Goal: Task Accomplishment & Management: Use online tool/utility

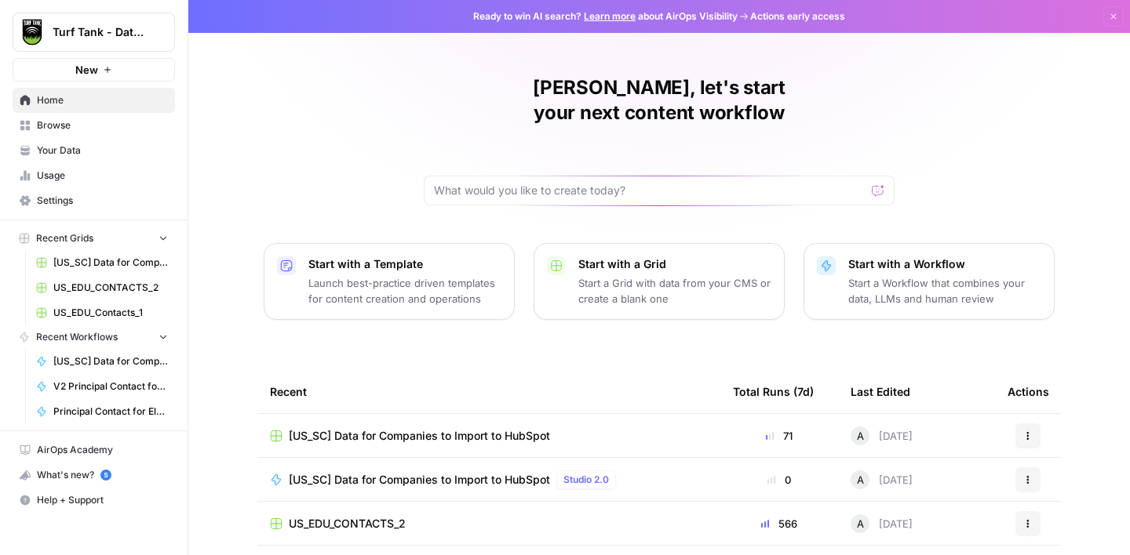
click at [56, 180] on span "Usage" at bounding box center [102, 176] width 131 height 14
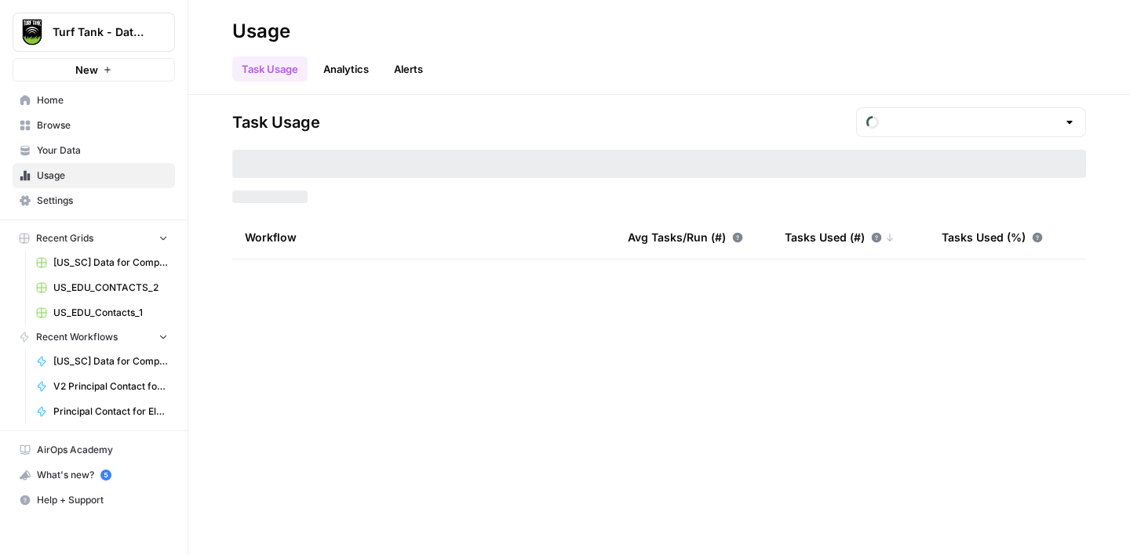
type input "August Tasks"
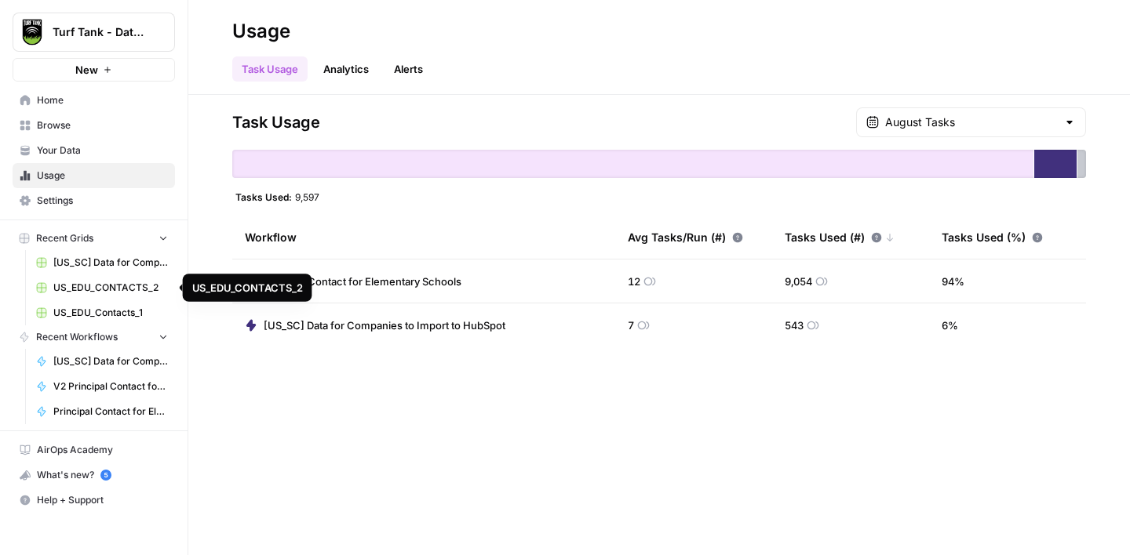
click at [100, 281] on span "US_EDU_CONTACTS_2" at bounding box center [110, 288] width 115 height 14
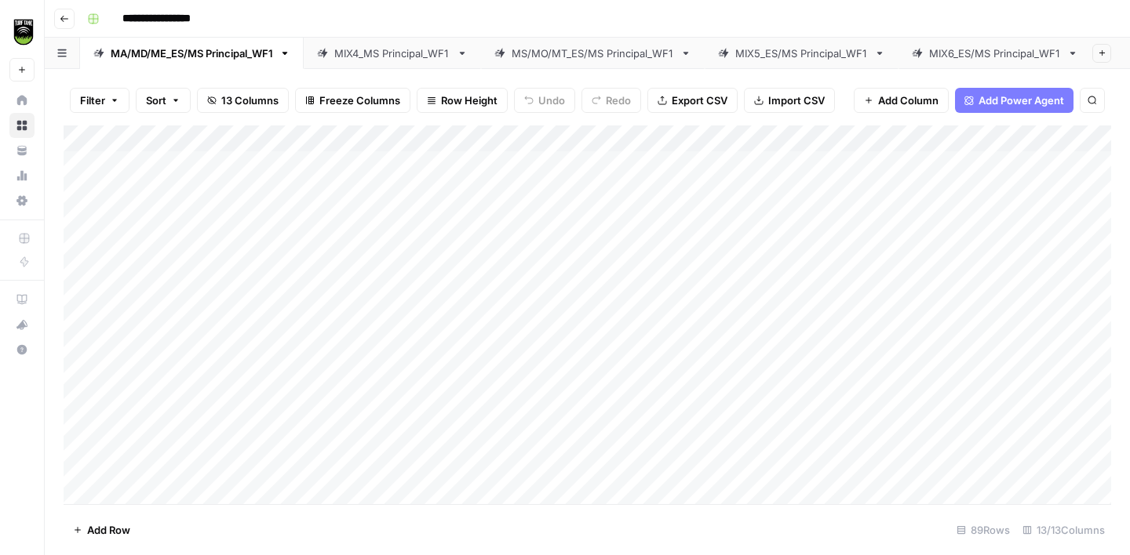
click at [980, 60] on div "MIX6_ES/MS Principal_WF1" at bounding box center [995, 53] width 132 height 16
click at [994, 49] on div "MIX7_ES/MS Principal_WF1" at bounding box center [987, 53] width 130 height 16
click at [136, 340] on div "Add Column" at bounding box center [587, 315] width 1047 height 379
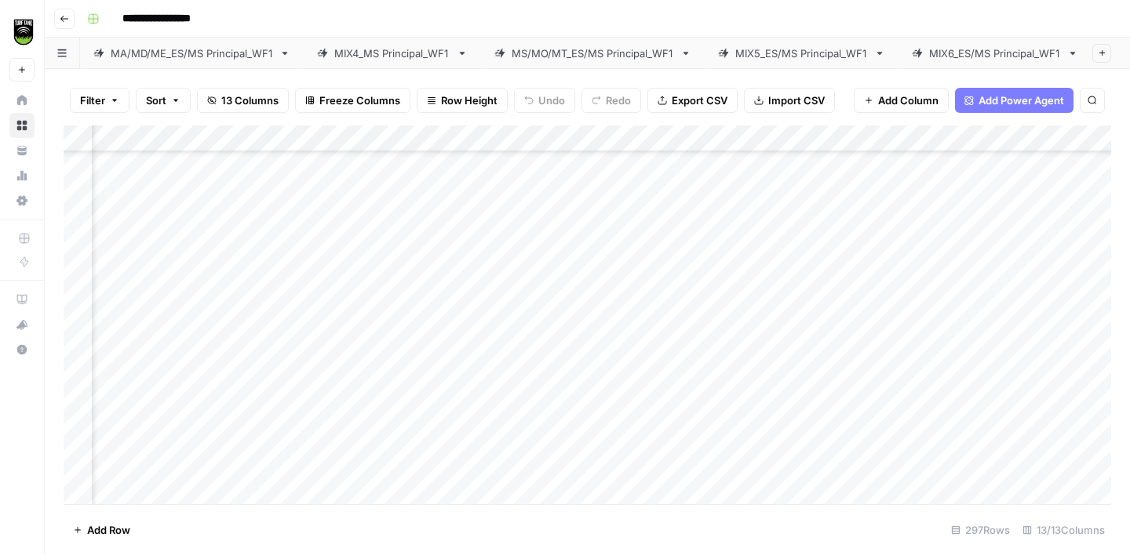
click at [359, 311] on div "Add Column" at bounding box center [587, 315] width 1047 height 379
click at [183, 369] on div "Add Column" at bounding box center [587, 315] width 1047 height 379
click at [318, 217] on div "Add Column" at bounding box center [587, 315] width 1047 height 379
click at [310, 361] on div "Add Column" at bounding box center [587, 315] width 1047 height 379
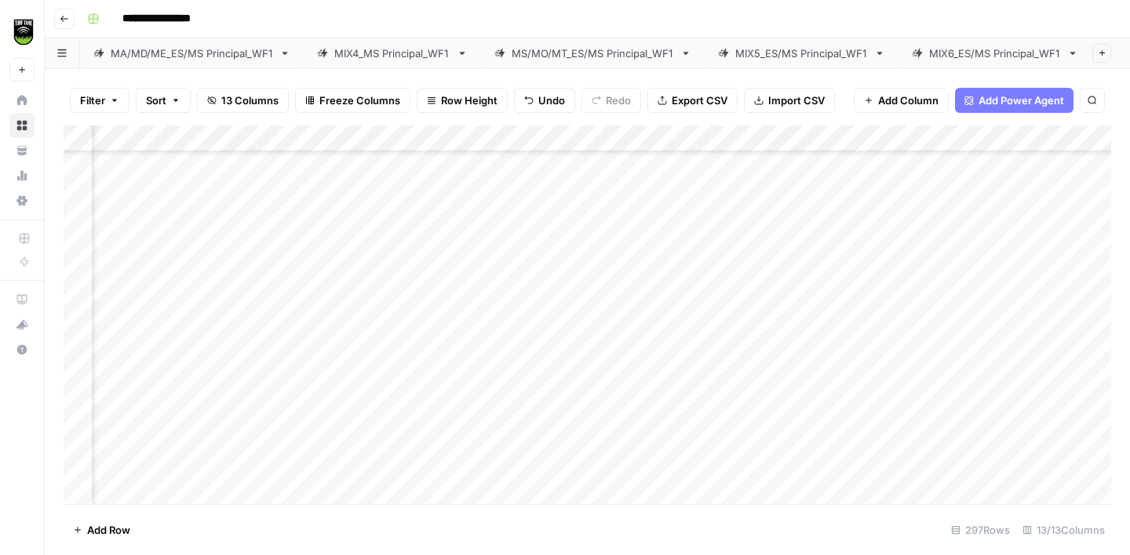
click at [108, 391] on div "Add Column" at bounding box center [587, 315] width 1047 height 379
click at [333, 345] on div "Add Column" at bounding box center [587, 315] width 1047 height 379
click at [318, 384] on div "Add Column" at bounding box center [587, 315] width 1047 height 379
click at [115, 422] on div "Add Column" at bounding box center [587, 315] width 1047 height 379
click at [311, 346] on div "Add Column" at bounding box center [587, 315] width 1047 height 379
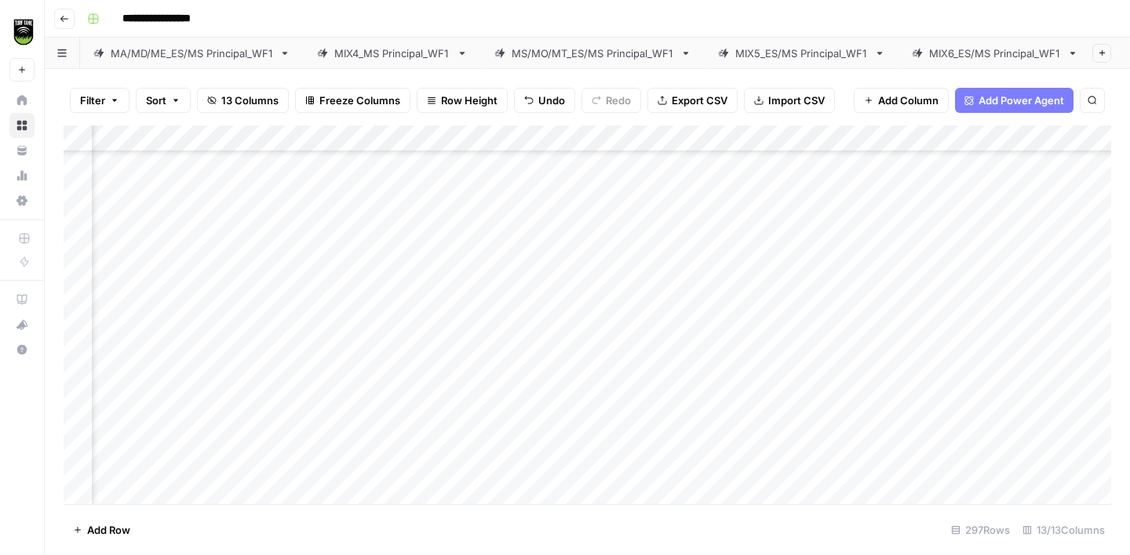
click at [324, 426] on div "Add Column" at bounding box center [587, 315] width 1047 height 379
click at [115, 263] on div "Add Column" at bounding box center [587, 315] width 1047 height 379
click at [327, 227] on div "Add Column" at bounding box center [587, 315] width 1047 height 379
click at [121, 286] on div "Add Column" at bounding box center [587, 315] width 1047 height 379
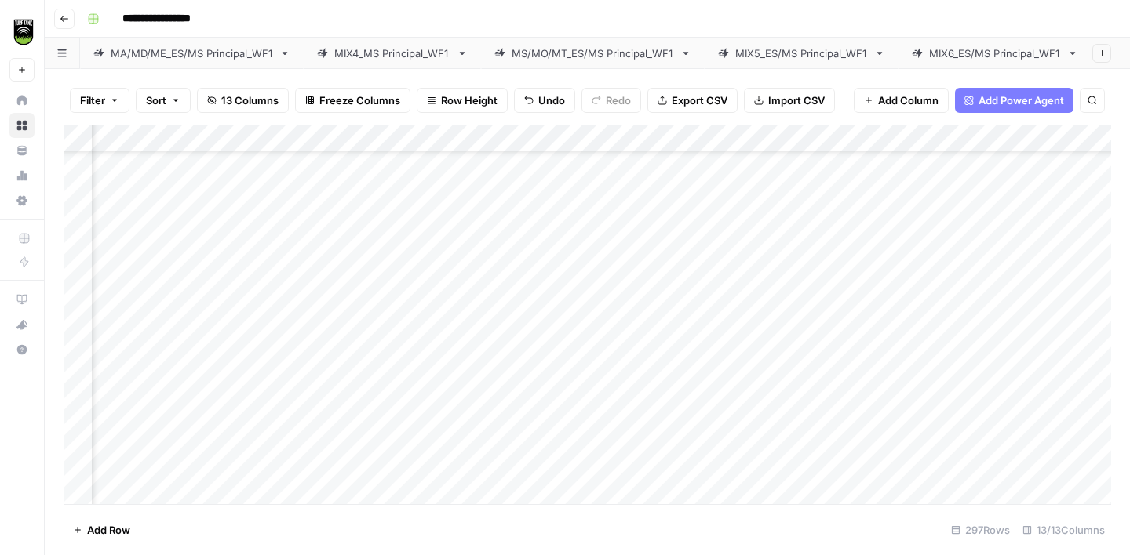
click at [311, 253] on div "Add Column" at bounding box center [587, 315] width 1047 height 379
click at [111, 309] on div "Add Column" at bounding box center [587, 315] width 1047 height 379
click at [315, 308] on div "Add Column" at bounding box center [587, 315] width 1047 height 379
type textarea "**********"
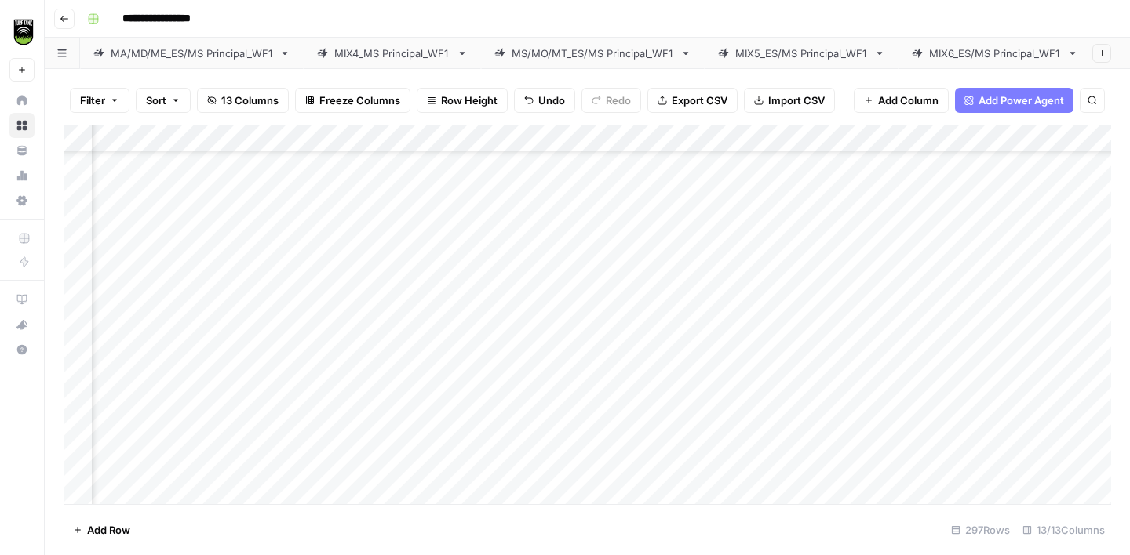
click at [111, 342] on div "Add Column" at bounding box center [587, 315] width 1047 height 379
click at [340, 311] on div "Add Column" at bounding box center [587, 315] width 1047 height 379
click at [115, 359] on div "Add Column" at bounding box center [587, 315] width 1047 height 379
click at [332, 290] on div "Add Column" at bounding box center [587, 315] width 1047 height 379
click at [363, 357] on div "Add Column" at bounding box center [587, 315] width 1047 height 379
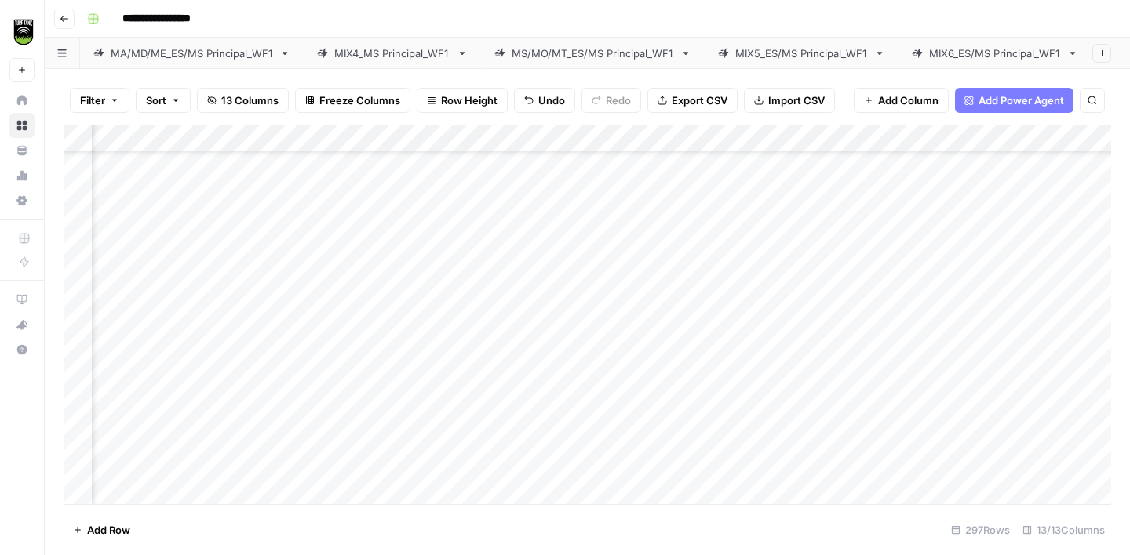
click at [118, 389] on div "Add Column" at bounding box center [587, 315] width 1047 height 379
click at [319, 296] on div "Add Column" at bounding box center [587, 315] width 1047 height 379
click at [316, 373] on div "Add Column" at bounding box center [587, 315] width 1047 height 379
click at [316, 390] on div "Add Column" at bounding box center [587, 315] width 1047 height 379
click at [113, 420] on div "Add Column" at bounding box center [587, 315] width 1047 height 379
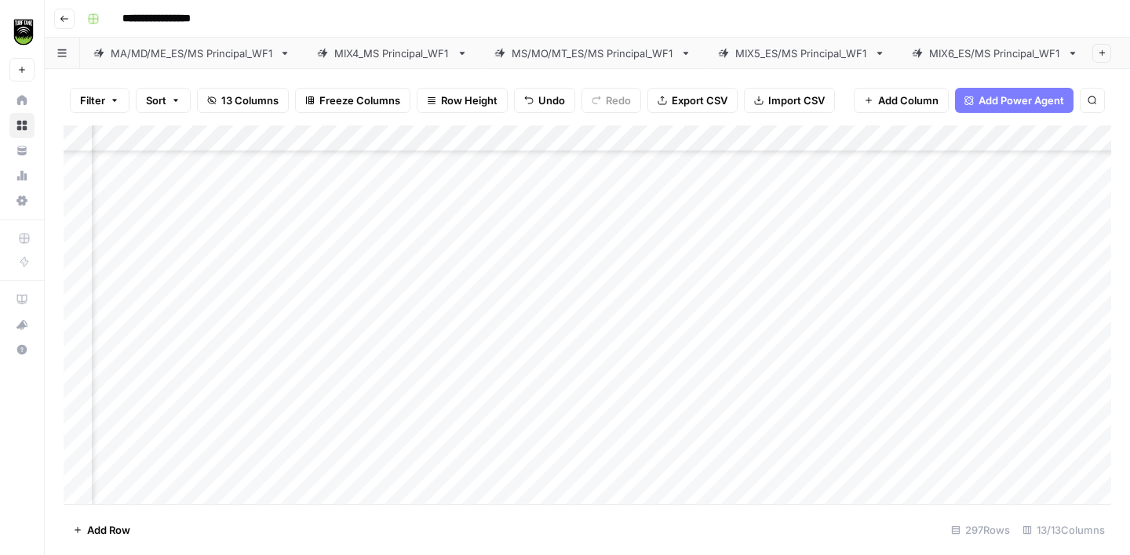
click at [330, 384] on div "Add Column" at bounding box center [587, 315] width 1047 height 379
click at [115, 451] on div "Add Column" at bounding box center [587, 315] width 1047 height 379
click at [320, 421] on div "Add Column" at bounding box center [587, 315] width 1047 height 379
click at [115, 351] on div "Add Column" at bounding box center [587, 315] width 1047 height 379
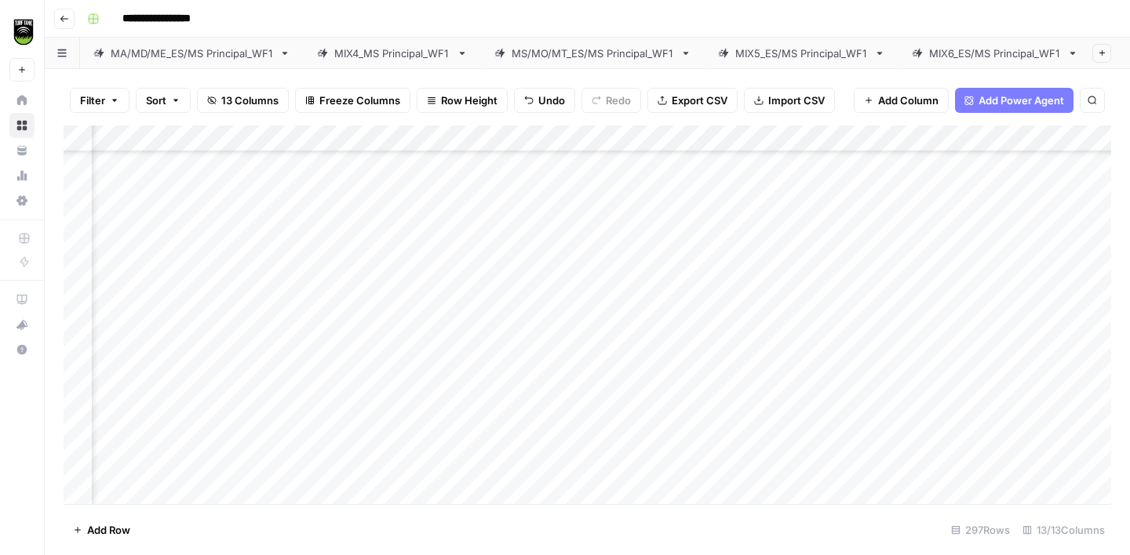
click at [315, 347] on div "Add Column" at bounding box center [587, 315] width 1047 height 379
type textarea "**********"
click at [113, 380] on div "Add Column" at bounding box center [587, 315] width 1047 height 379
click at [323, 323] on div "Add Column" at bounding box center [587, 315] width 1047 height 379
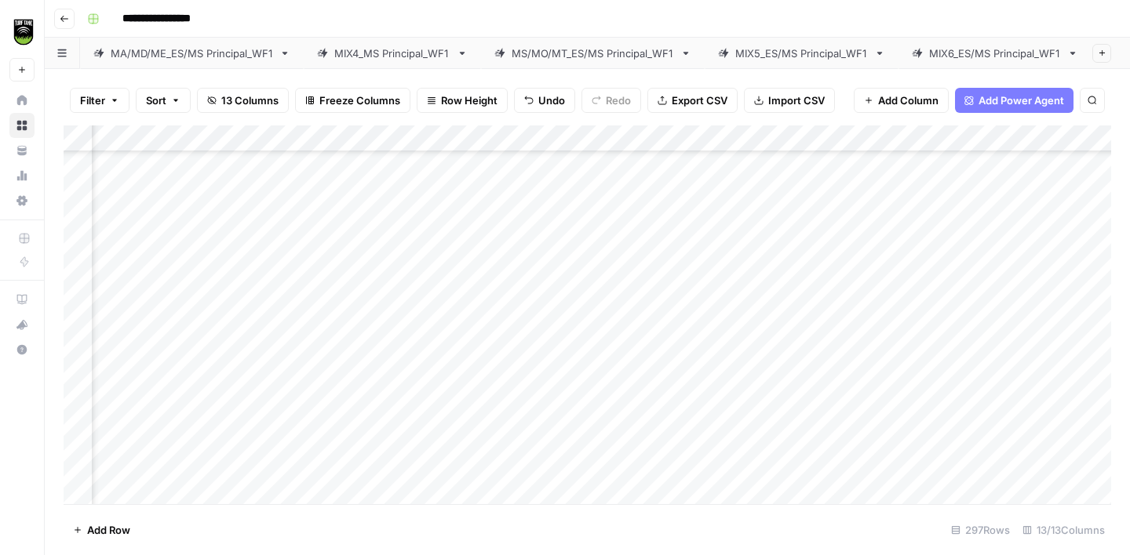
click at [122, 406] on div "Add Column" at bounding box center [587, 315] width 1047 height 379
click at [324, 351] on div "Add Column" at bounding box center [587, 315] width 1047 height 379
click at [112, 431] on div "Add Column" at bounding box center [587, 315] width 1047 height 379
click at [309, 384] on div "Add Column" at bounding box center [587, 315] width 1047 height 379
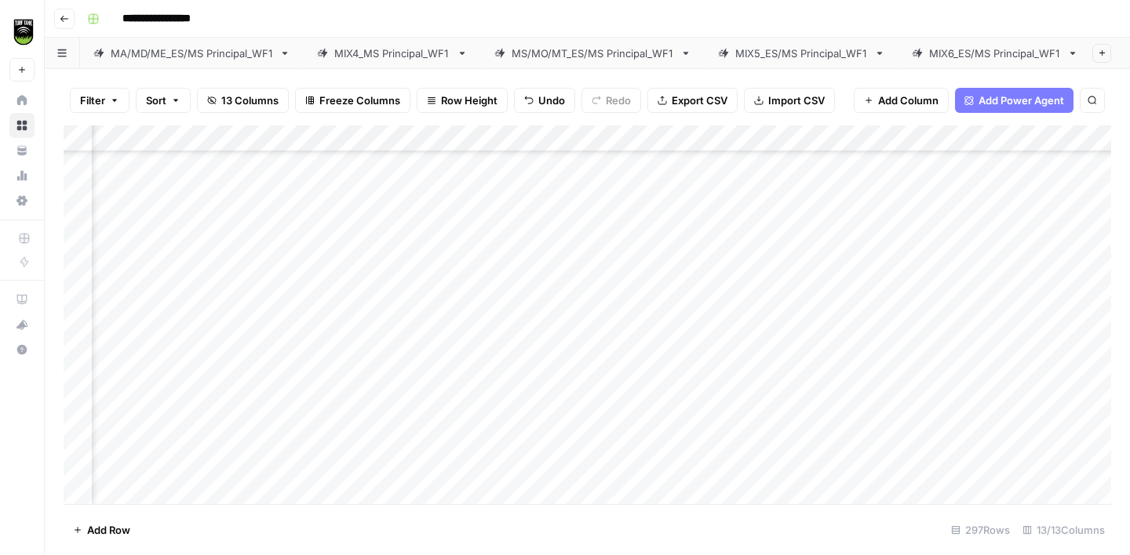
click at [119, 352] on div "Add Column" at bounding box center [587, 315] width 1047 height 379
click at [329, 334] on div "Add Column" at bounding box center [587, 315] width 1047 height 379
click at [116, 385] on div "Add Column" at bounding box center [587, 315] width 1047 height 379
click at [316, 361] on div "Add Column" at bounding box center [587, 315] width 1047 height 379
click at [93, 413] on div "Add Column" at bounding box center [587, 315] width 1047 height 379
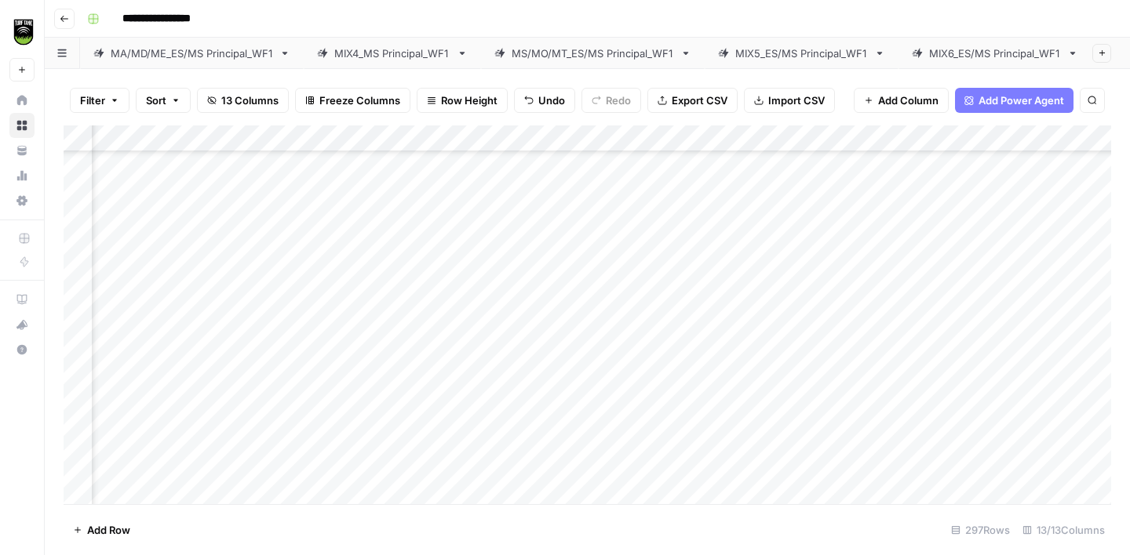
click at [340, 383] on div "Add Column" at bounding box center [587, 315] width 1047 height 379
click at [118, 354] on div "Add Column" at bounding box center [587, 315] width 1047 height 379
click at [308, 320] on div "Add Column" at bounding box center [587, 315] width 1047 height 379
click at [113, 375] on div "Add Column" at bounding box center [587, 315] width 1047 height 379
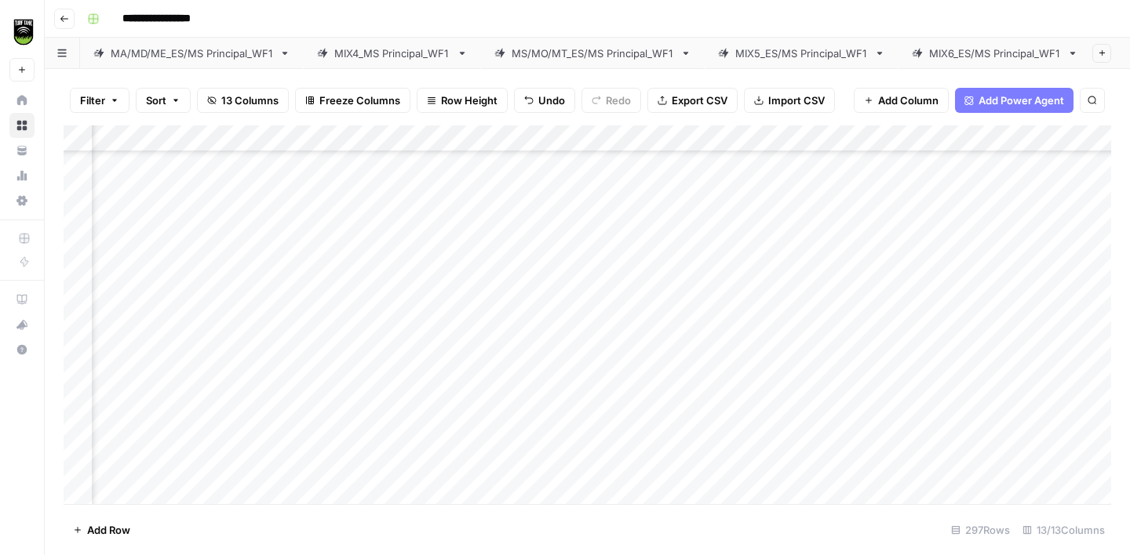
scroll to position [977, 365]
click at [333, 257] on div "Add Column" at bounding box center [587, 315] width 1047 height 379
click at [308, 337] on div "Add Column" at bounding box center [587, 315] width 1047 height 379
click at [118, 399] on div "Add Column" at bounding box center [587, 315] width 1047 height 379
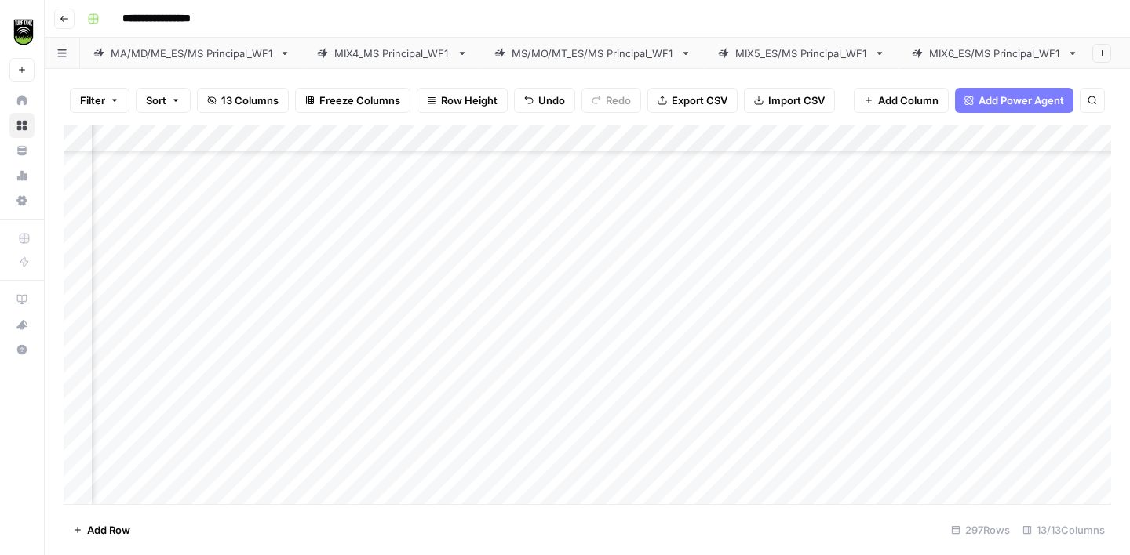
click at [319, 319] on div "Add Column" at bounding box center [587, 315] width 1047 height 379
click at [312, 389] on div "Add Column" at bounding box center [587, 315] width 1047 height 379
click at [116, 374] on div "Add Column" at bounding box center [587, 315] width 1047 height 379
click at [318, 348] on div "Add Column" at bounding box center [587, 315] width 1047 height 379
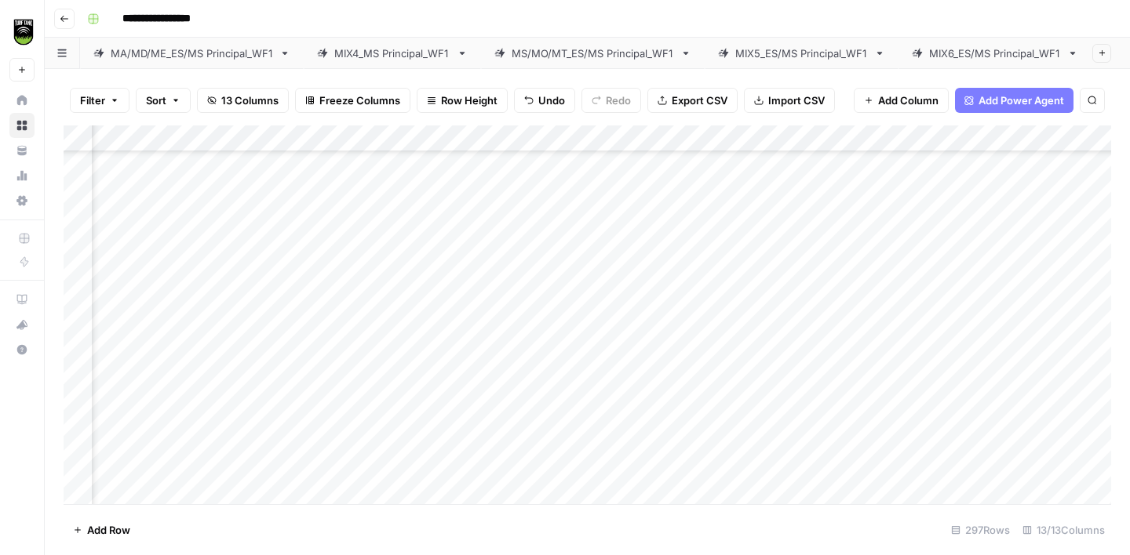
click at [119, 401] on div "Add Column" at bounding box center [587, 315] width 1047 height 379
click at [343, 369] on div "Add Column" at bounding box center [587, 315] width 1047 height 379
click at [119, 423] on div "Add Column" at bounding box center [587, 315] width 1047 height 379
click at [344, 401] on div "Add Column" at bounding box center [587, 315] width 1047 height 379
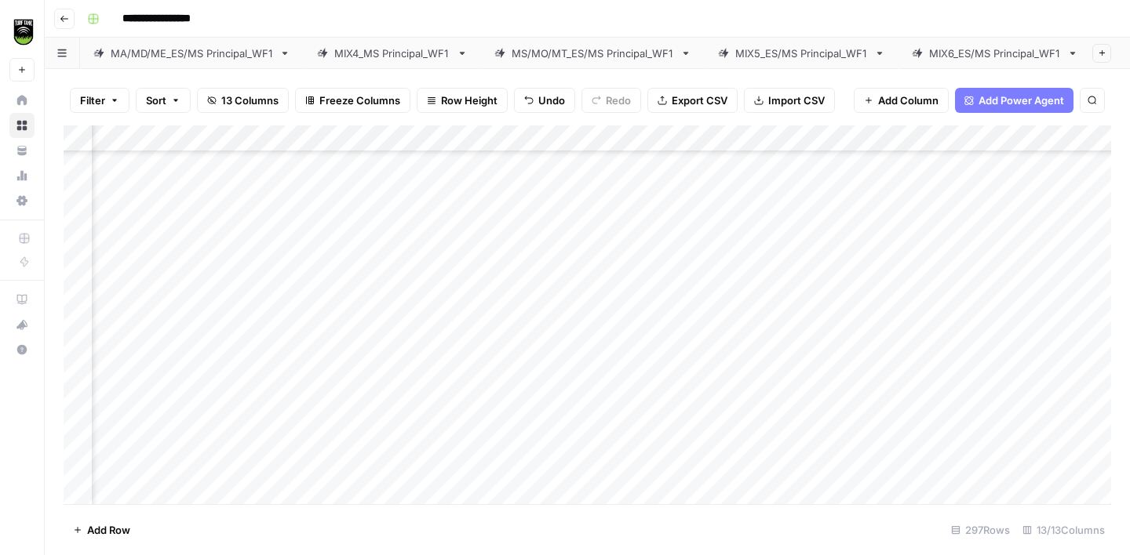
click at [107, 397] on div "Add Column" at bounding box center [587, 315] width 1047 height 379
click at [331, 365] on div "Add Column" at bounding box center [587, 315] width 1047 height 379
click at [111, 307] on div "Add Column" at bounding box center [587, 315] width 1047 height 379
click at [358, 277] on div "Add Column" at bounding box center [587, 315] width 1047 height 379
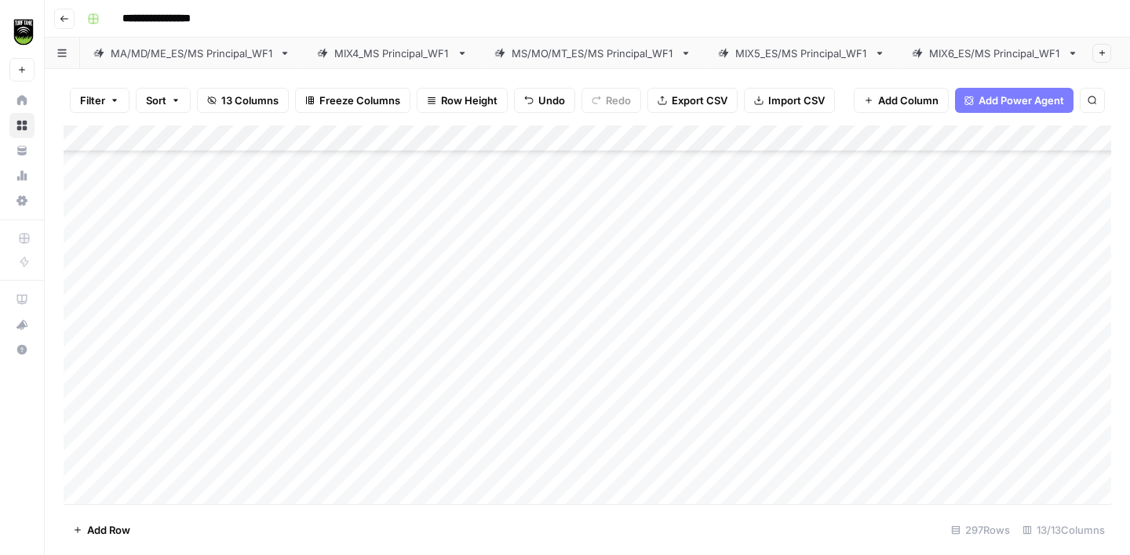
scroll to position [1601, 0]
click at [397, 196] on div "Add Column" at bounding box center [587, 315] width 1047 height 379
click at [393, 164] on div "Add Column" at bounding box center [587, 315] width 1047 height 379
click at [166, 218] on div "Add Column" at bounding box center [587, 315] width 1047 height 379
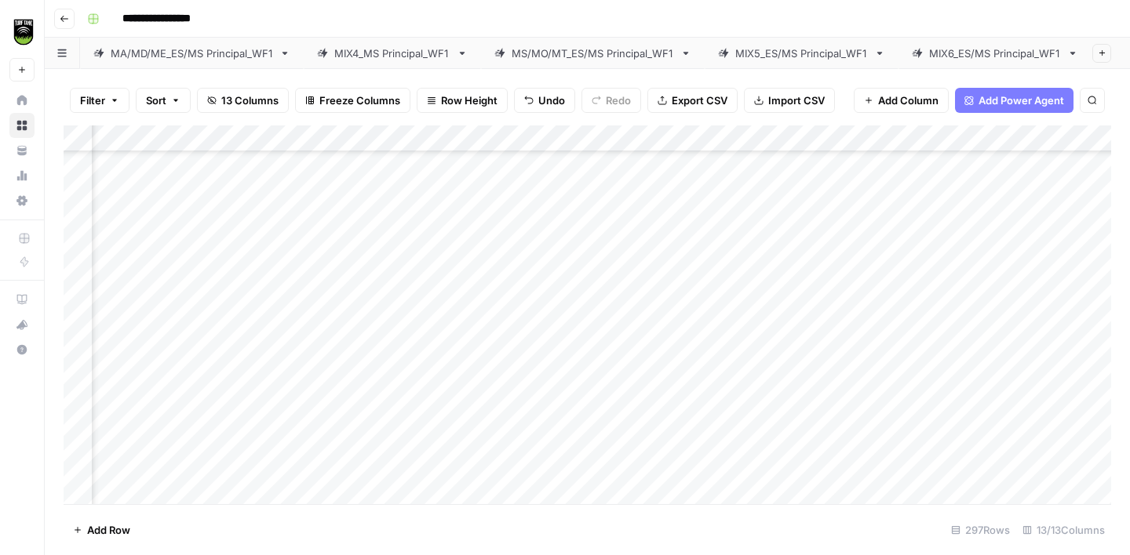
click at [377, 199] on div "Add Column" at bounding box center [587, 315] width 1047 height 379
click at [132, 248] on div "Add Column" at bounding box center [587, 315] width 1047 height 379
click at [422, 219] on div "Add Column" at bounding box center [587, 315] width 1047 height 379
click at [150, 271] on div "Add Column" at bounding box center [587, 315] width 1047 height 379
click at [415, 242] on div "Add Column" at bounding box center [587, 315] width 1047 height 379
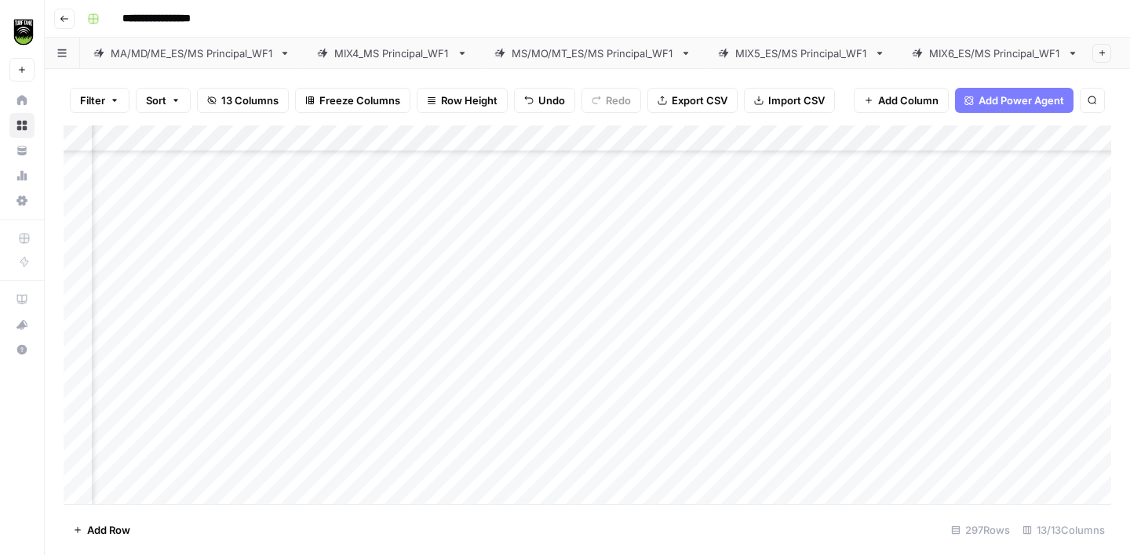
click at [151, 293] on div "Add Column" at bounding box center [587, 315] width 1047 height 379
click at [426, 277] on div "Add Column" at bounding box center [587, 315] width 1047 height 379
click at [151, 322] on div "Add Column" at bounding box center [587, 315] width 1047 height 379
click at [364, 294] on div "Add Column" at bounding box center [587, 315] width 1047 height 379
click at [151, 347] on div "Add Column" at bounding box center [587, 315] width 1047 height 379
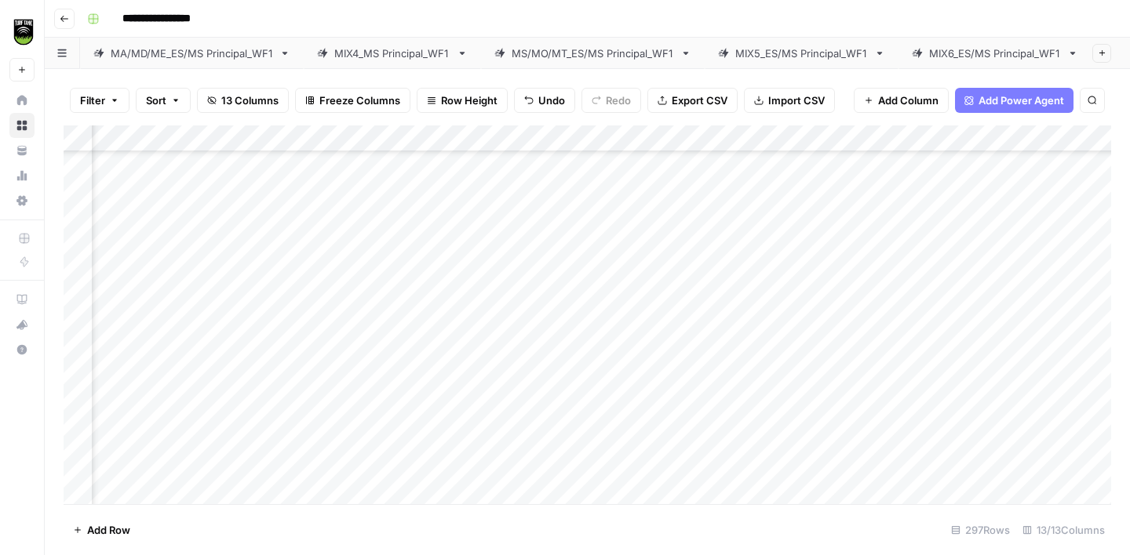
click at [409, 319] on div "Add Column" at bounding box center [587, 315] width 1047 height 379
click at [166, 373] on div "Add Column" at bounding box center [587, 315] width 1047 height 379
click at [363, 348] on div "Add Column" at bounding box center [587, 315] width 1047 height 379
click at [141, 402] on div "Add Column" at bounding box center [587, 315] width 1047 height 379
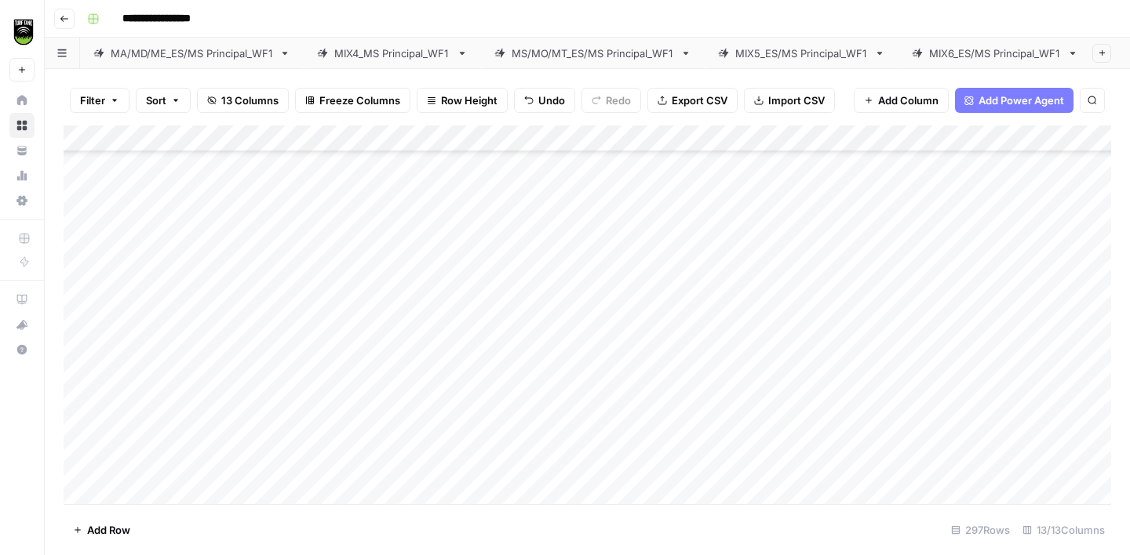
click at [75, 401] on div "Add Column" at bounding box center [587, 315] width 1047 height 379
click at [98, 526] on span "Delete 1 Row" at bounding box center [104, 530] width 63 height 16
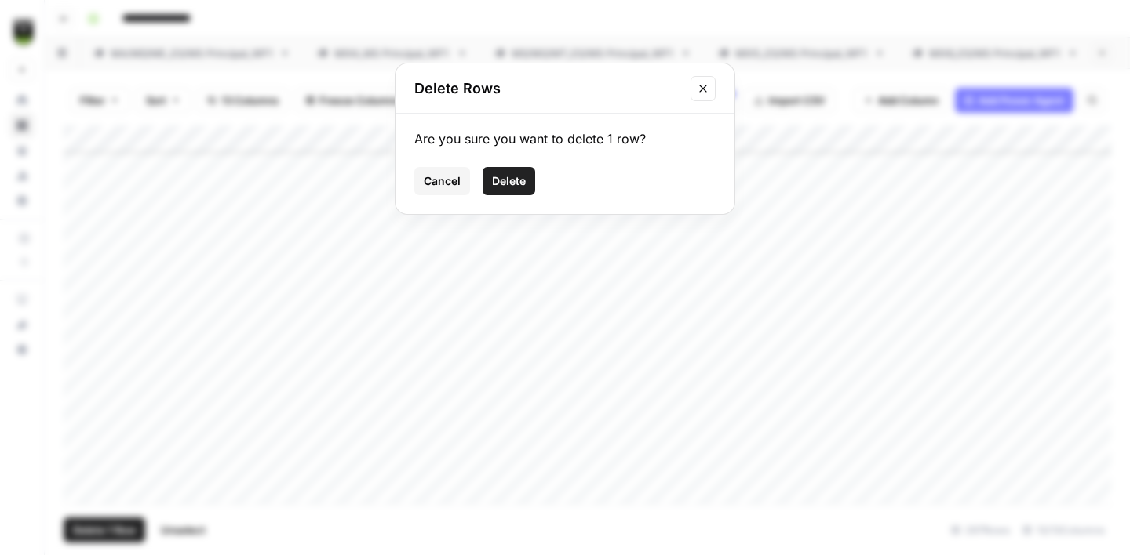
click at [509, 191] on button "Delete" at bounding box center [508, 181] width 53 height 28
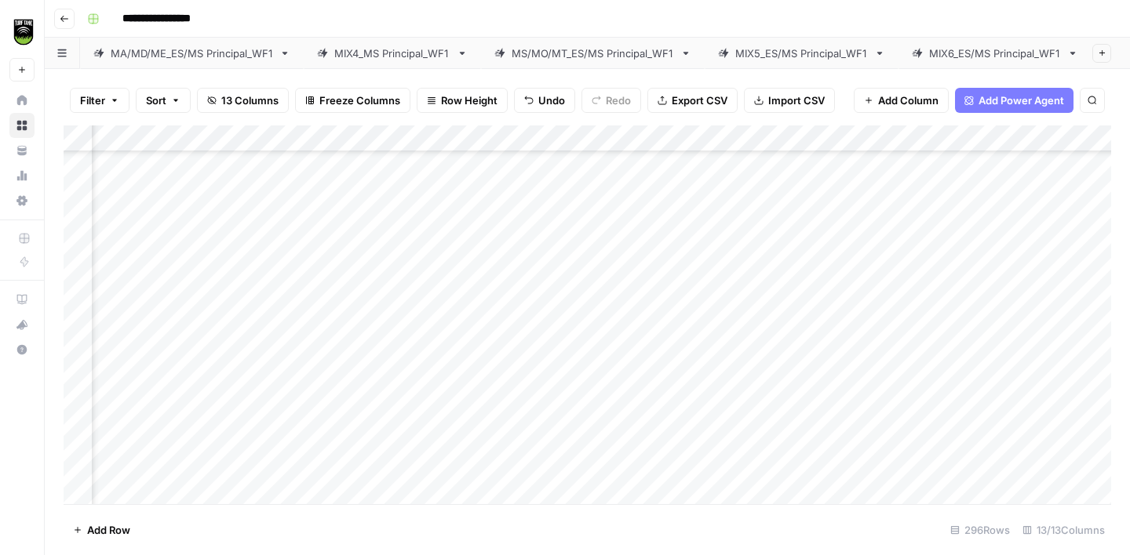
scroll to position [1601, 405]
click at [149, 409] on div "Add Column" at bounding box center [587, 315] width 1047 height 379
click at [153, 401] on div "Add Column" at bounding box center [587, 315] width 1047 height 379
click at [375, 387] on div "Add Column" at bounding box center [587, 315] width 1047 height 379
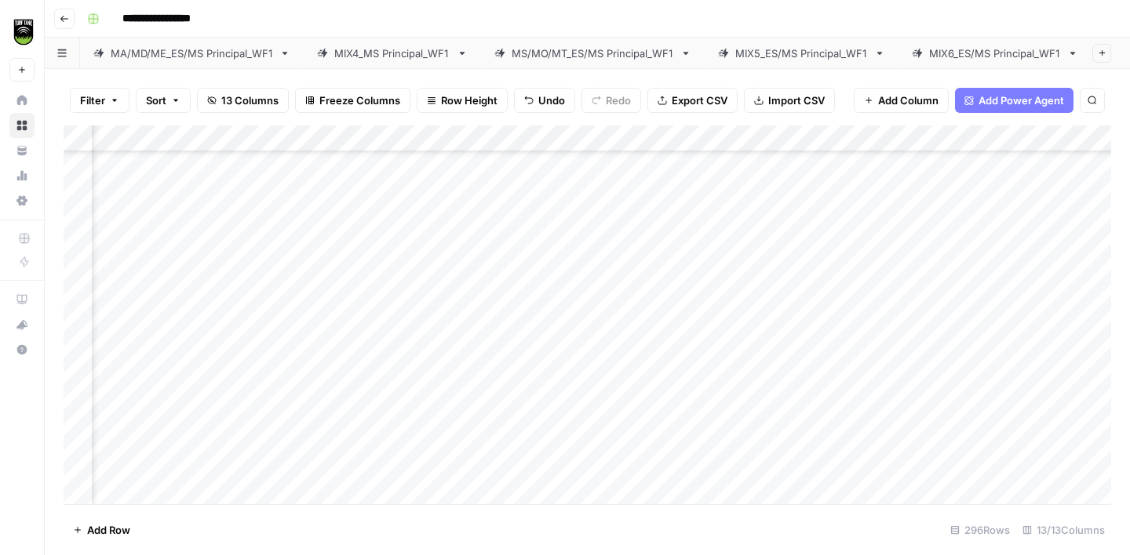
scroll to position [1690, 298]
click at [145, 343] on div "Add Column" at bounding box center [587, 315] width 1047 height 379
click at [366, 309] on div "Add Column" at bounding box center [587, 315] width 1047 height 379
click at [146, 361] on div "Add Column" at bounding box center [587, 315] width 1047 height 379
click at [420, 340] on div "Add Column" at bounding box center [587, 315] width 1047 height 379
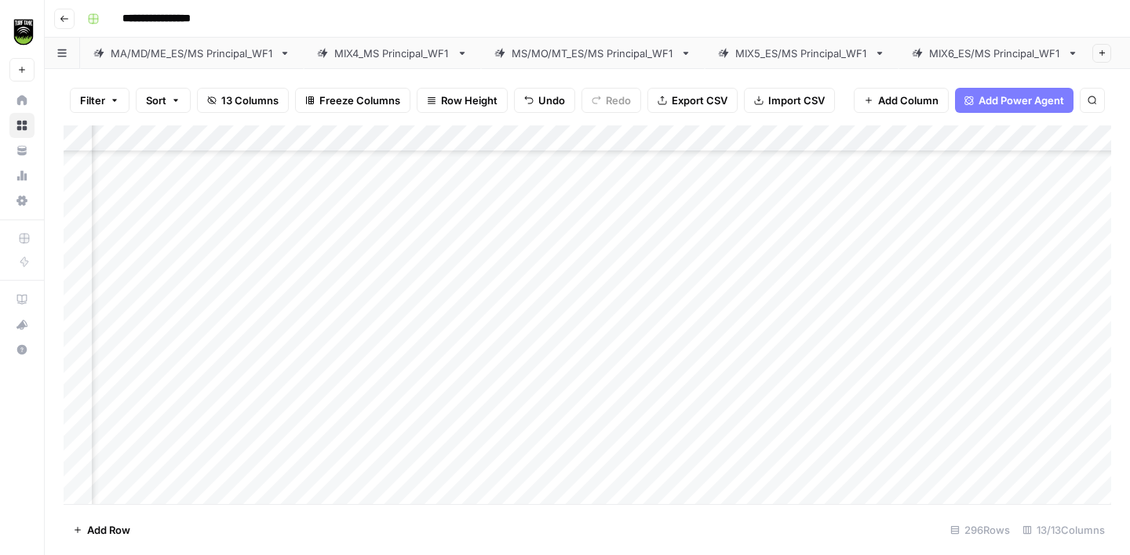
click at [165, 398] on div "Add Column" at bounding box center [587, 315] width 1047 height 379
click at [407, 364] on div "Add Column" at bounding box center [587, 315] width 1047 height 379
click at [146, 417] on div "Add Column" at bounding box center [587, 315] width 1047 height 379
click at [398, 394] on div "Add Column" at bounding box center [587, 315] width 1047 height 379
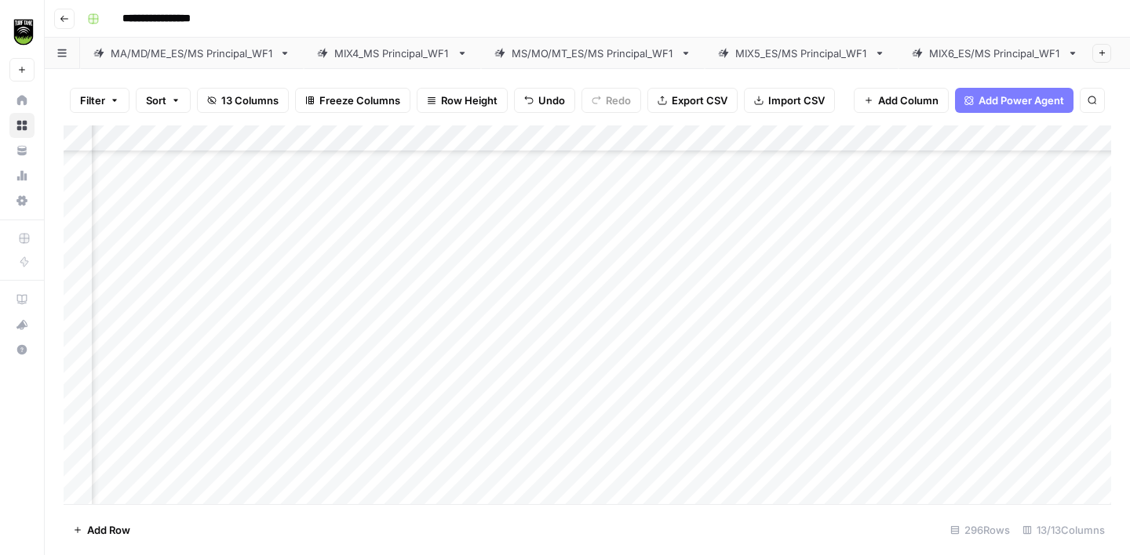
click at [169, 275] on div "Add Column" at bounding box center [587, 315] width 1047 height 379
click at [377, 252] on div "Add Column" at bounding box center [587, 315] width 1047 height 379
click at [147, 293] on div "Add Column" at bounding box center [587, 315] width 1047 height 379
click at [422, 270] on div "Add Column" at bounding box center [587, 315] width 1047 height 379
click at [129, 321] on div "Add Column" at bounding box center [587, 315] width 1047 height 379
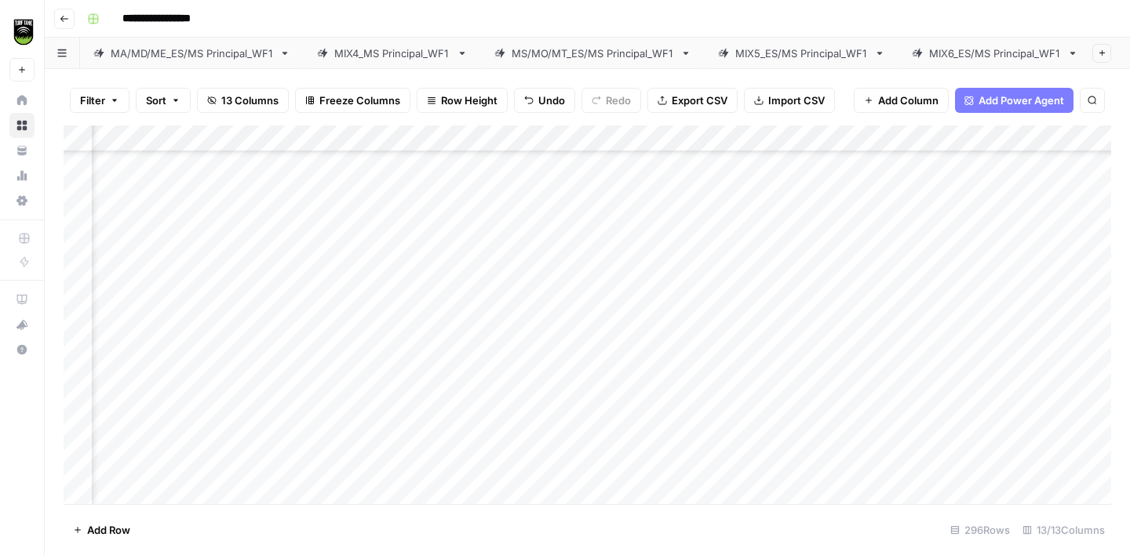
click at [390, 300] on div "Add Column" at bounding box center [587, 315] width 1047 height 379
click at [175, 265] on div "Add Column" at bounding box center [587, 315] width 1047 height 379
click at [380, 240] on div "Add Column" at bounding box center [587, 315] width 1047 height 379
click at [146, 297] on div "Add Column" at bounding box center [587, 315] width 1047 height 379
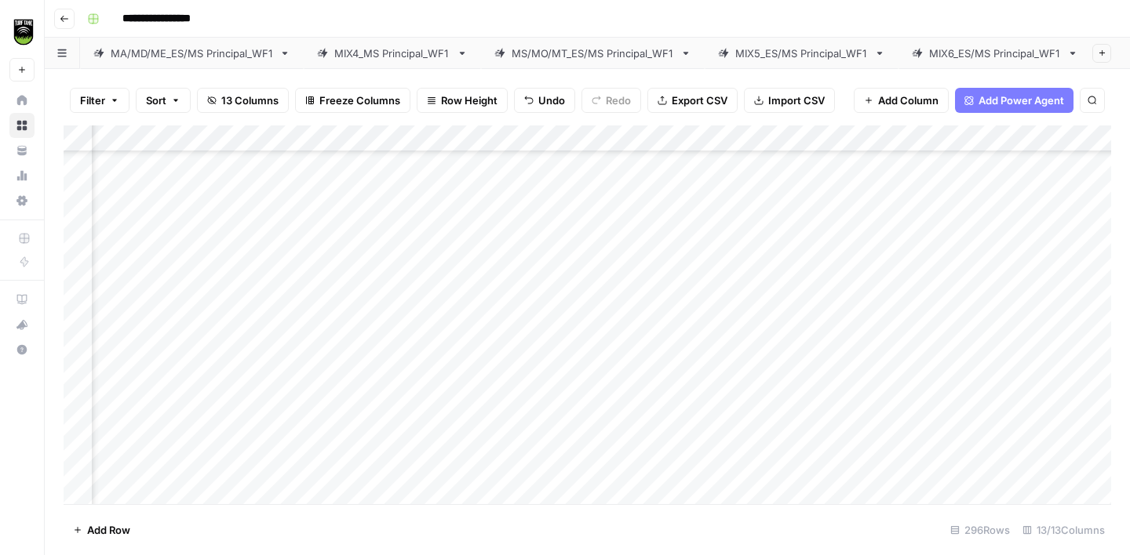
click at [398, 271] on div "Add Column" at bounding box center [587, 315] width 1047 height 379
click at [184, 316] on div "Add Column" at bounding box center [587, 315] width 1047 height 379
click at [401, 289] on div "Add Column" at bounding box center [587, 315] width 1047 height 379
click at [161, 242] on div "Add Column" at bounding box center [587, 315] width 1047 height 379
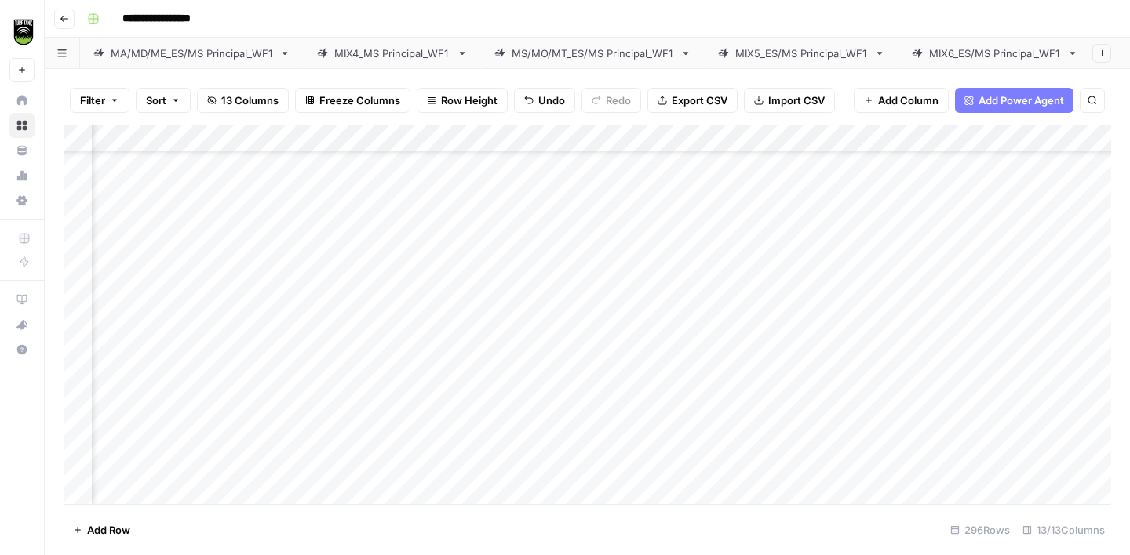
click at [389, 217] on div "Add Column" at bounding box center [587, 315] width 1047 height 379
click at [176, 270] on div "Add Column" at bounding box center [587, 315] width 1047 height 379
click at [369, 250] on div "Add Column" at bounding box center [587, 315] width 1047 height 379
click at [126, 303] on div "Add Column" at bounding box center [587, 315] width 1047 height 379
click at [404, 275] on div "Add Column" at bounding box center [587, 315] width 1047 height 379
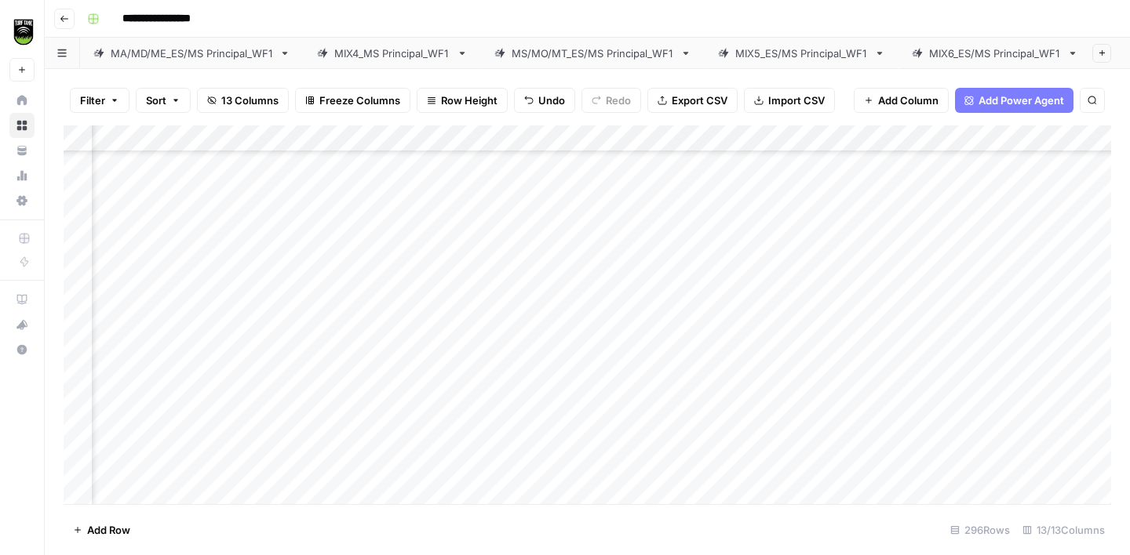
click at [175, 322] on div "Add Column" at bounding box center [587, 315] width 1047 height 379
click at [410, 295] on div "Add Column" at bounding box center [587, 315] width 1047 height 379
click at [126, 356] on div "Add Column" at bounding box center [587, 315] width 1047 height 379
click at [832, 355] on div "Add Column" at bounding box center [587, 315] width 1047 height 379
click at [384, 351] on div "Add Column" at bounding box center [587, 315] width 1047 height 379
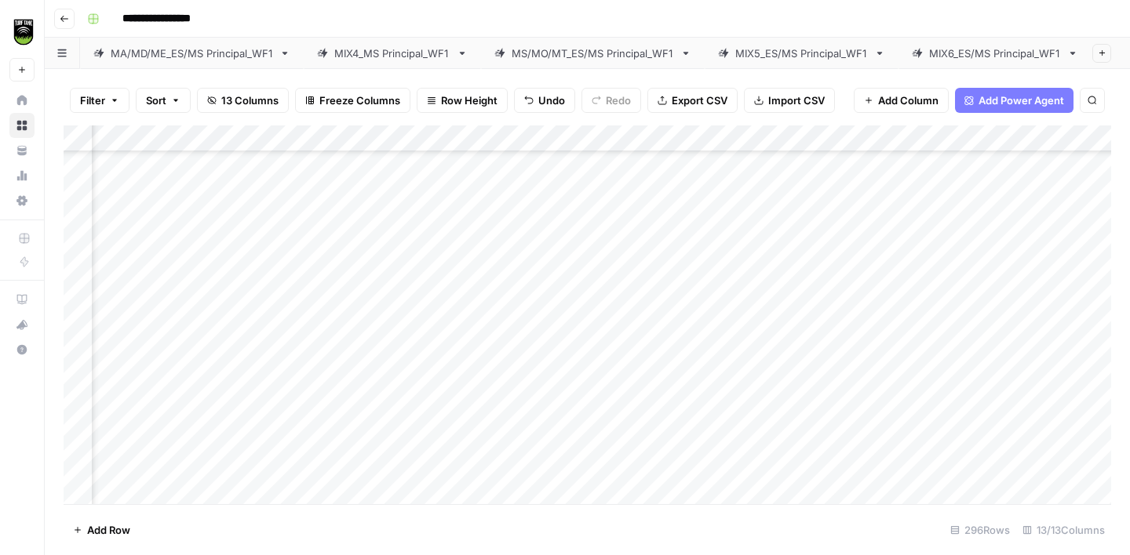
click at [383, 351] on div "Add Column" at bounding box center [587, 315] width 1047 height 379
type textarea "**********"
click at [138, 372] on div "Add Column" at bounding box center [587, 315] width 1047 height 379
click at [395, 334] on div "Add Column" at bounding box center [587, 315] width 1047 height 379
click at [387, 376] on div "Add Column" at bounding box center [587, 315] width 1047 height 379
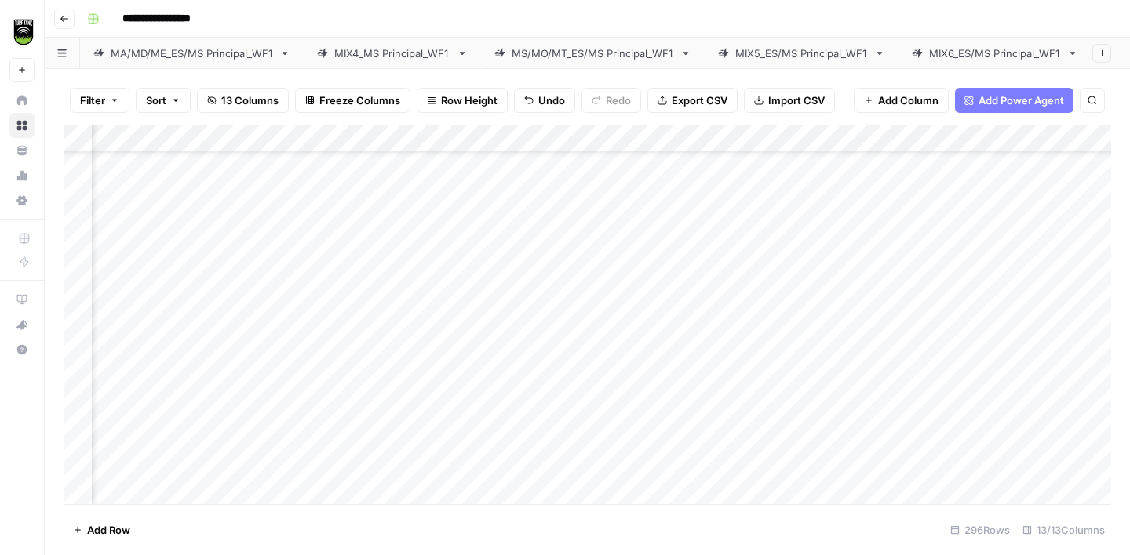
click at [161, 409] on div "Add Column" at bounding box center [587, 315] width 1047 height 379
click at [391, 373] on div "Add Column" at bounding box center [587, 315] width 1047 height 379
click at [145, 428] on div "Add Column" at bounding box center [587, 315] width 1047 height 379
click at [413, 405] on div "Add Column" at bounding box center [587, 315] width 1047 height 379
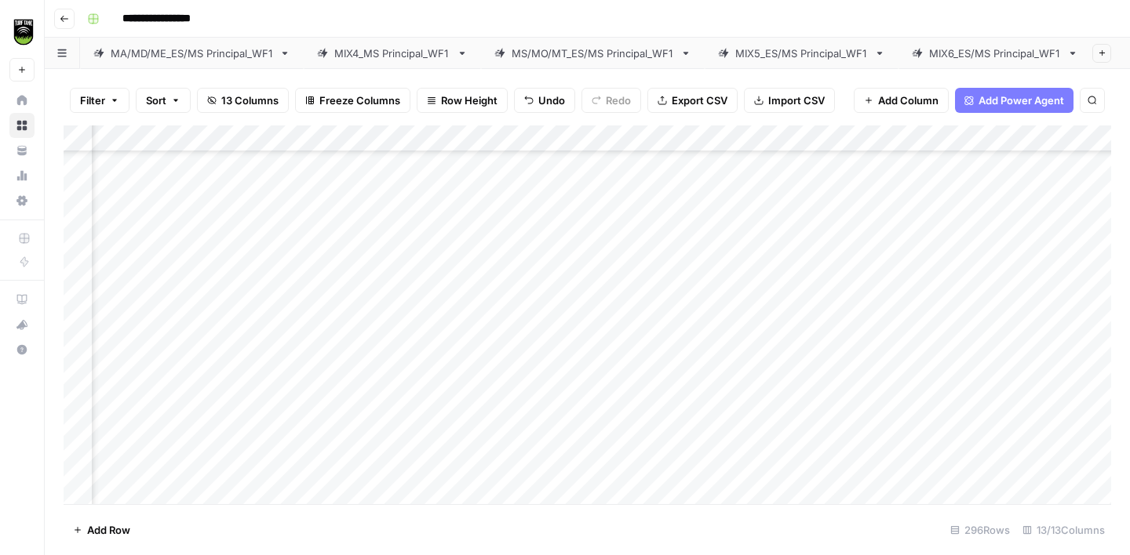
click at [144, 384] on div "Add Column" at bounding box center [587, 315] width 1047 height 379
click at [418, 369] on div "Add Column" at bounding box center [587, 315] width 1047 height 379
click at [152, 218] on div "Add Column" at bounding box center [587, 315] width 1047 height 379
click at [407, 198] on div "Add Column" at bounding box center [587, 315] width 1047 height 379
